Goal: Submit feedback/report problem

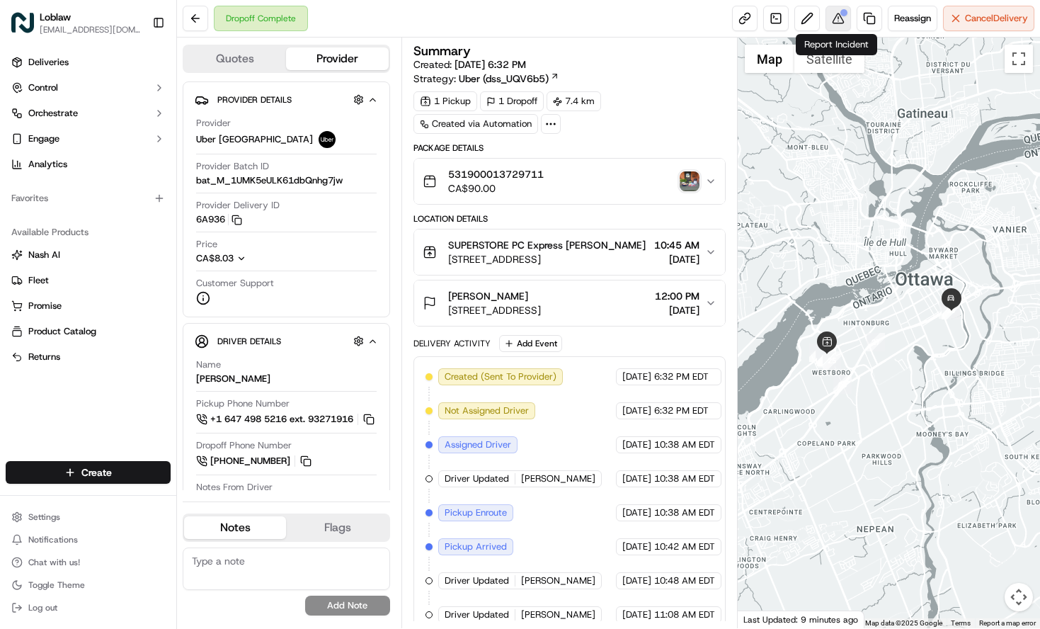
click at [831, 16] on button at bounding box center [838, 18] width 25 height 25
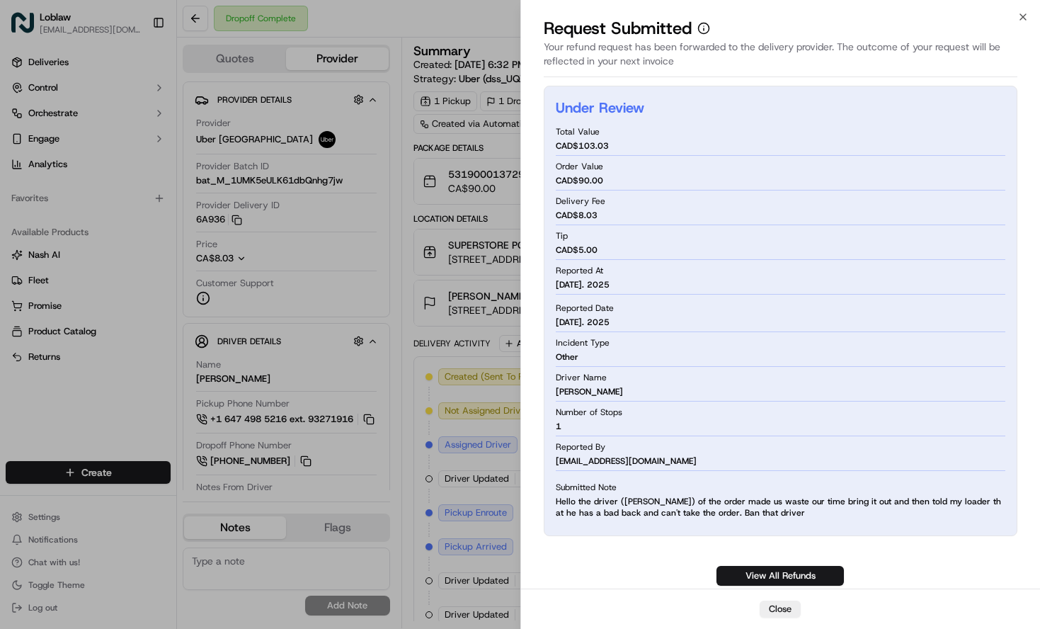
click at [1021, 20] on icon "button" at bounding box center [1023, 16] width 11 height 11
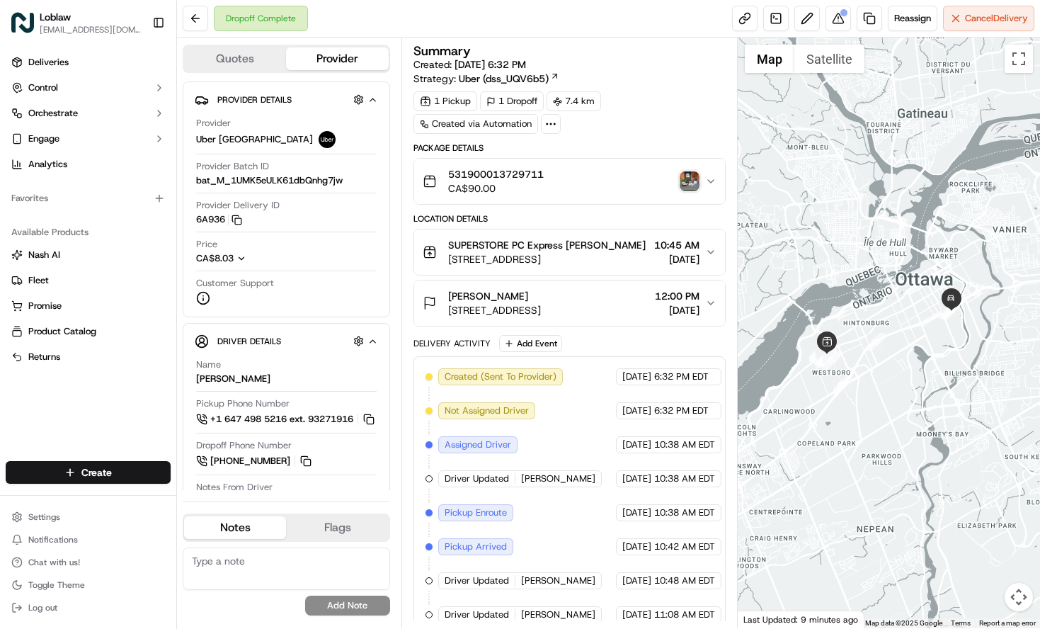
click at [693, 176] on img "button" at bounding box center [690, 181] width 20 height 20
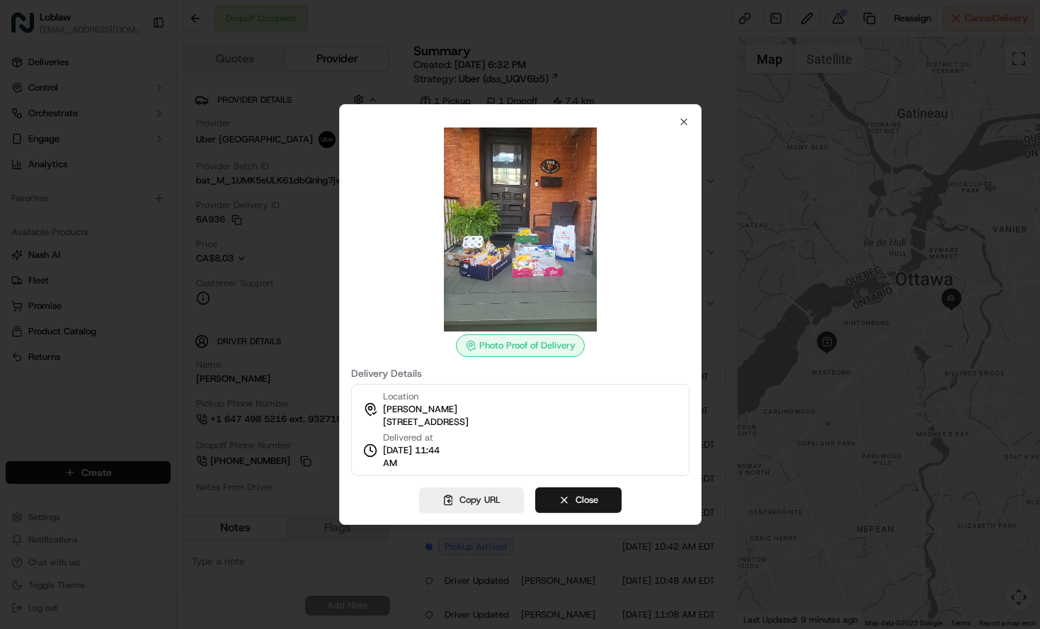
drag, startPoint x: 431, startPoint y: 461, endPoint x: 385, endPoint y: 455, distance: 46.5
click at [385, 455] on span "[DATE] 11:44 AM" at bounding box center [415, 456] width 65 height 25
copy span "[DATE] 11:44 AM"
